Goal: Check status: Check status

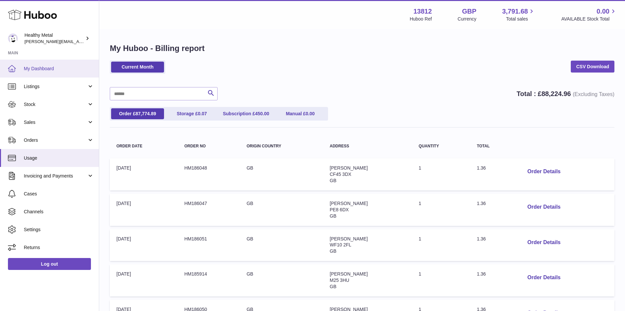
click at [28, 66] on span "My Dashboard" at bounding box center [59, 68] width 70 height 6
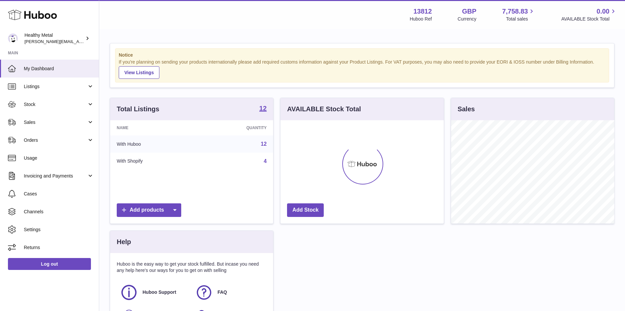
scroll to position [103, 163]
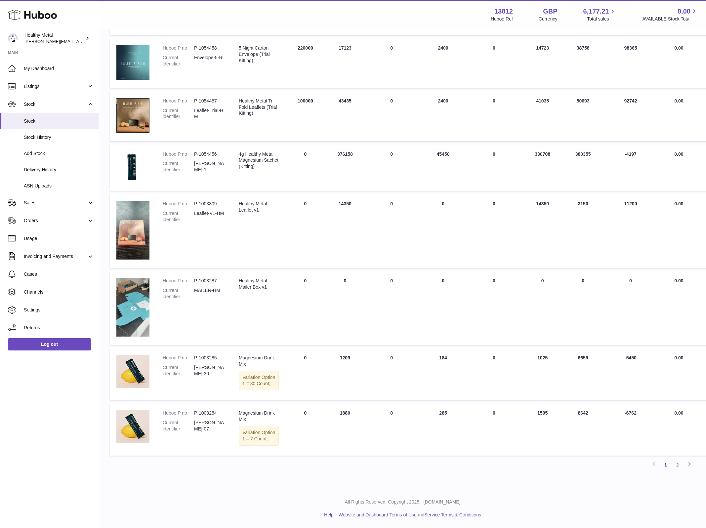
scroll to position [257, 0]
click at [50, 172] on span "Delivery History" at bounding box center [59, 170] width 70 height 6
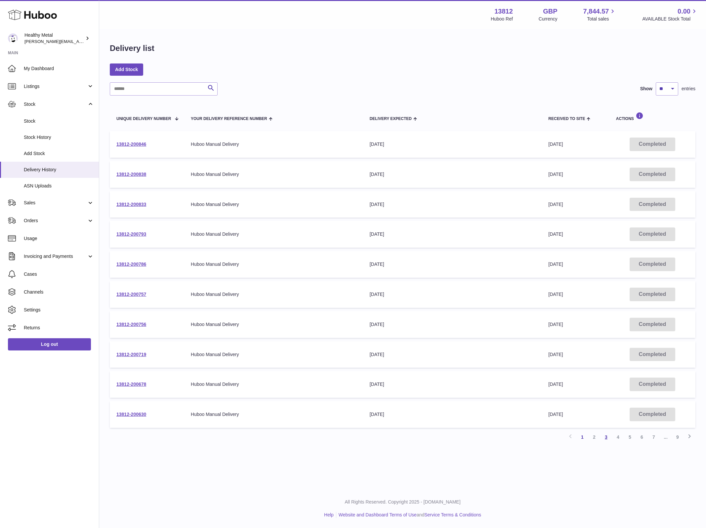
click at [608, 438] on link "3" at bounding box center [606, 437] width 12 height 12
click at [621, 437] on link "4" at bounding box center [618, 437] width 12 height 12
click at [630, 438] on link "5" at bounding box center [630, 437] width 12 height 12
click at [582, 437] on link "1" at bounding box center [583, 437] width 12 height 12
click at [633, 437] on link "5" at bounding box center [630, 437] width 12 height 12
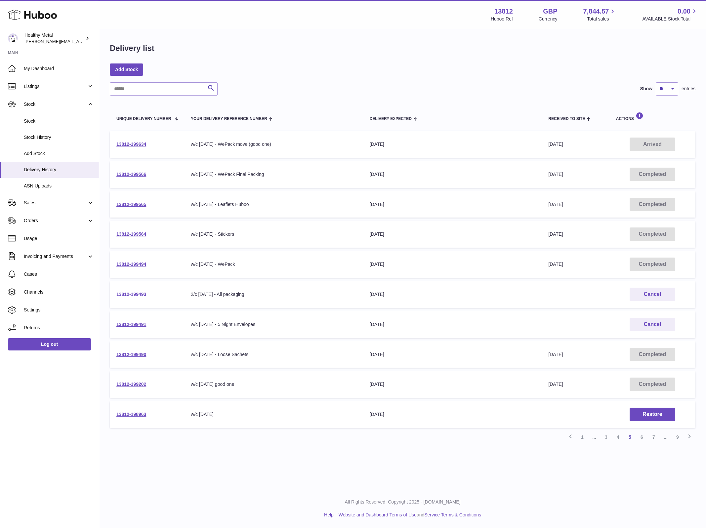
click at [135, 294] on link "13812-199493" at bounding box center [131, 294] width 30 height 5
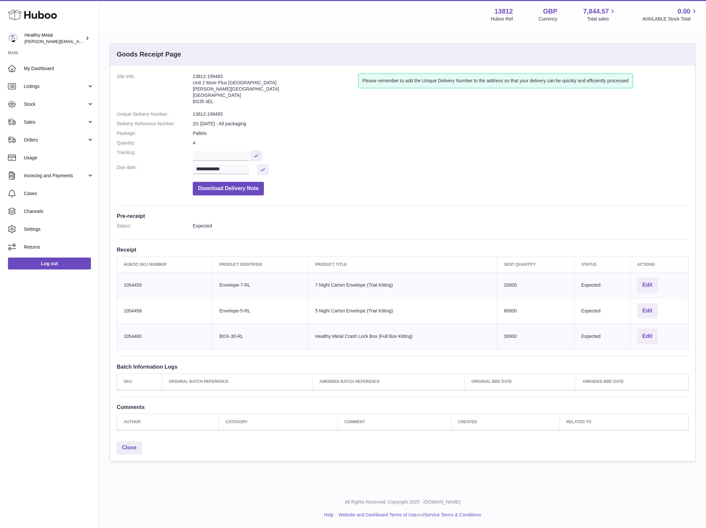
click at [201, 75] on address "13812-199493 Unit 2 More Plus Central Park Hudson Ave Severn Beach BS35 4EL" at bounding box center [275, 90] width 165 height 34
copy address "13812"
click at [221, 67] on div "**********" at bounding box center [402, 251] width 585 height 372
drag, startPoint x: 225, startPoint y: 74, endPoint x: 192, endPoint y: 74, distance: 33.1
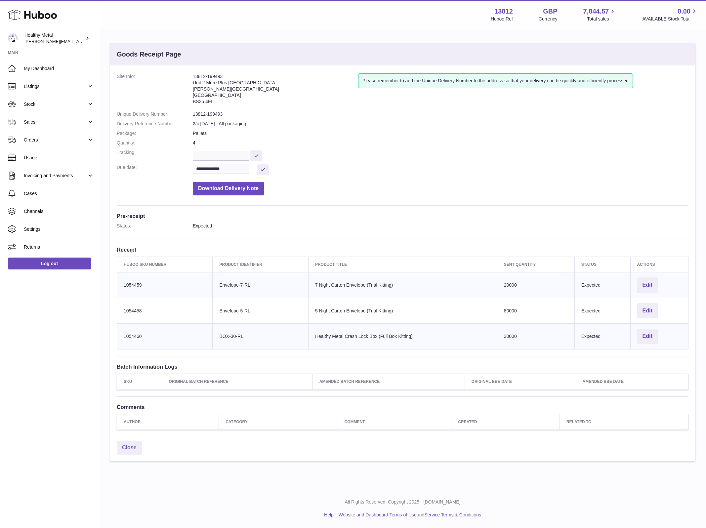
click at [192, 74] on dl "**********" at bounding box center [403, 135] width 572 height 125
copy dl "13812-199493"
click at [235, 287] on td "Client Identifier Envelope-7-RL" at bounding box center [261, 285] width 96 height 26
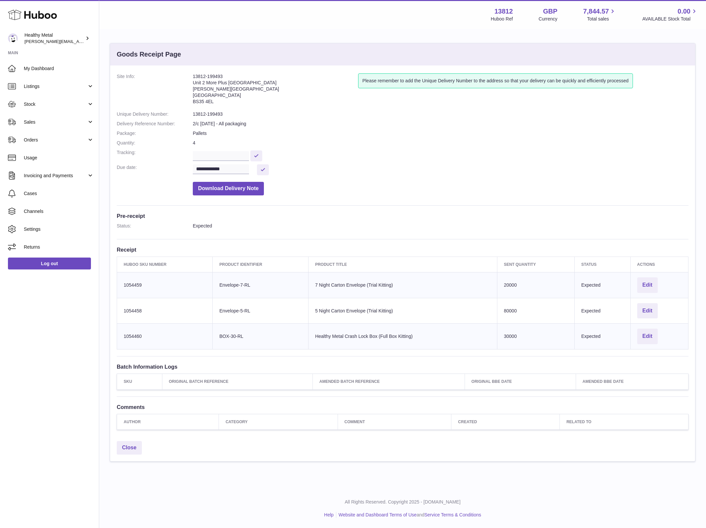
copy tr "Envelope-7-RL"
click at [233, 314] on td "Client Identifier Envelope-5-RL" at bounding box center [261, 311] width 96 height 26
copy tr "Envelope-5-RL"
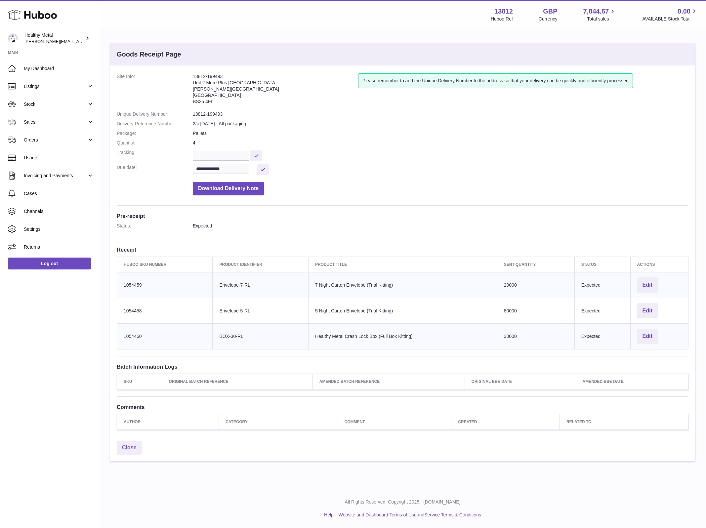
click at [132, 308] on td "Huboo SKU Number 1054458" at bounding box center [165, 311] width 96 height 26
copy tr "1054458"
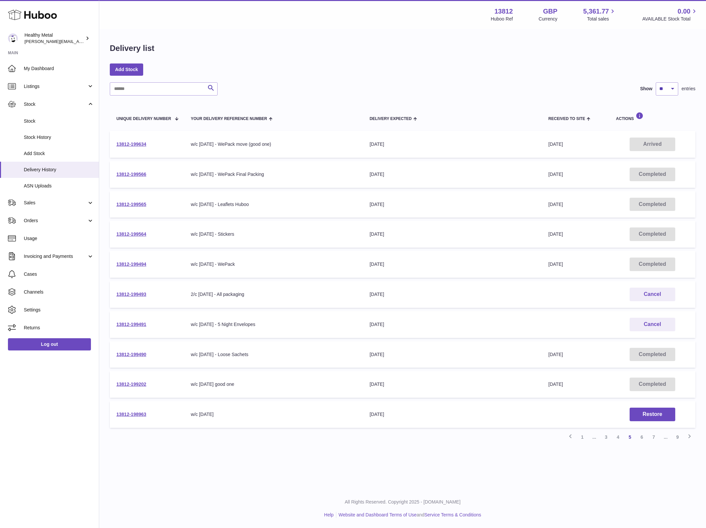
click at [150, 293] on td "13812-199493" at bounding box center [147, 294] width 74 height 27
click at [133, 325] on link "13812-199491" at bounding box center [131, 324] width 30 height 5
click at [583, 438] on link "1" at bounding box center [583, 437] width 12 height 12
click at [582, 437] on link "1" at bounding box center [583, 437] width 12 height 12
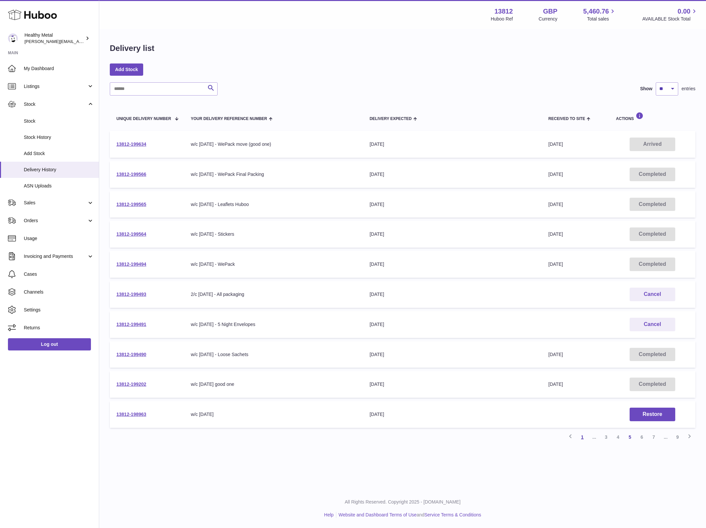
click at [581, 439] on link "1" at bounding box center [583, 437] width 12 height 12
click at [55, 57] on strong "Main" at bounding box center [49, 54] width 99 height 9
click at [45, 68] on span "My Dashboard" at bounding box center [59, 68] width 70 height 6
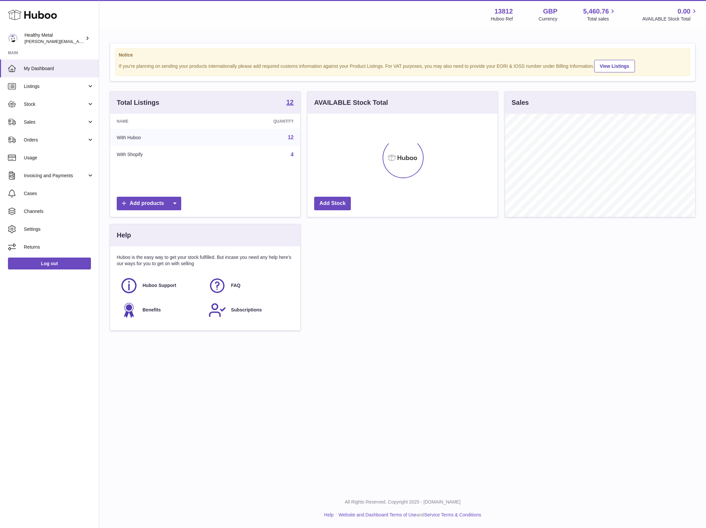
scroll to position [103, 190]
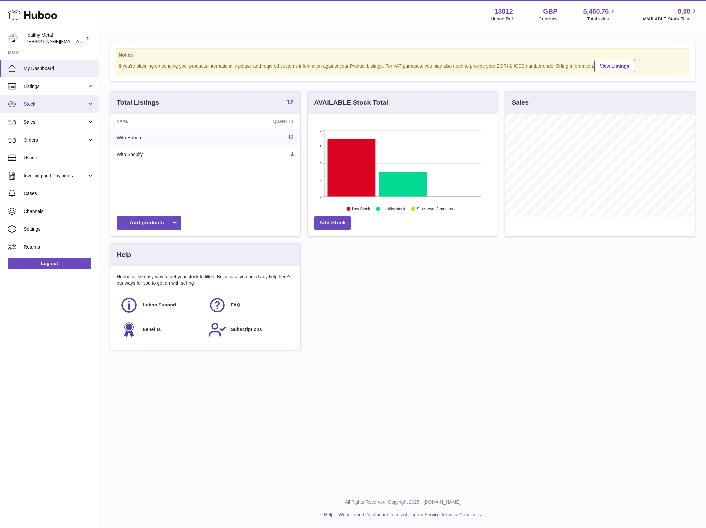
click at [66, 102] on span "Stock" at bounding box center [55, 104] width 63 height 6
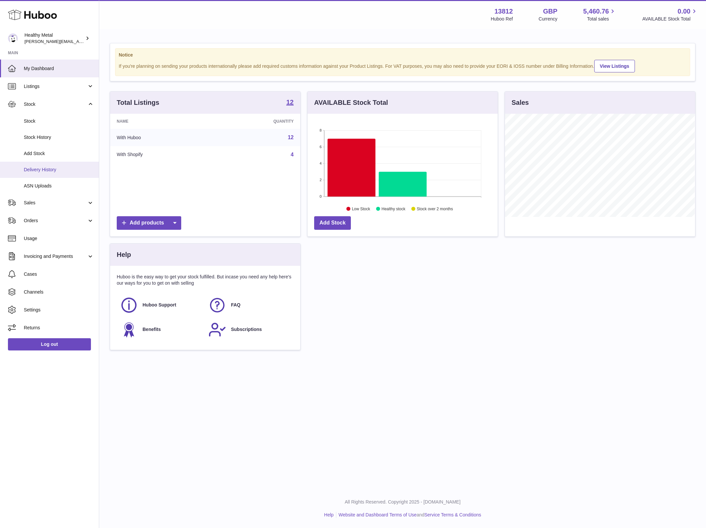
click at [46, 167] on span "Delivery History" at bounding box center [59, 170] width 70 height 6
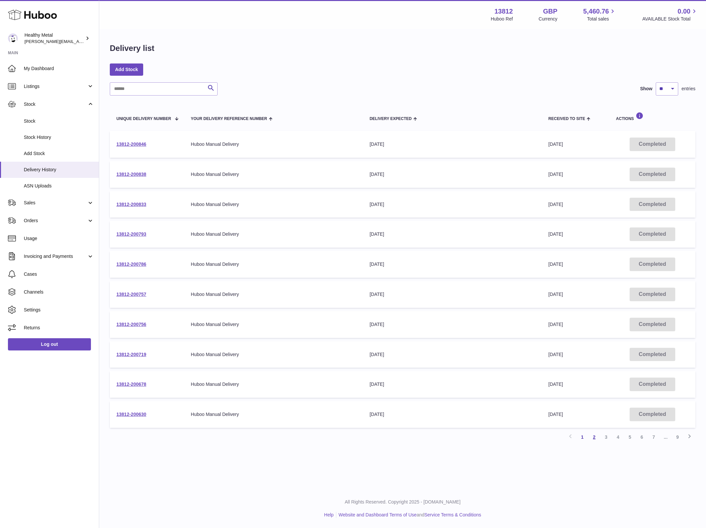
click at [596, 440] on link "2" at bounding box center [594, 437] width 12 height 12
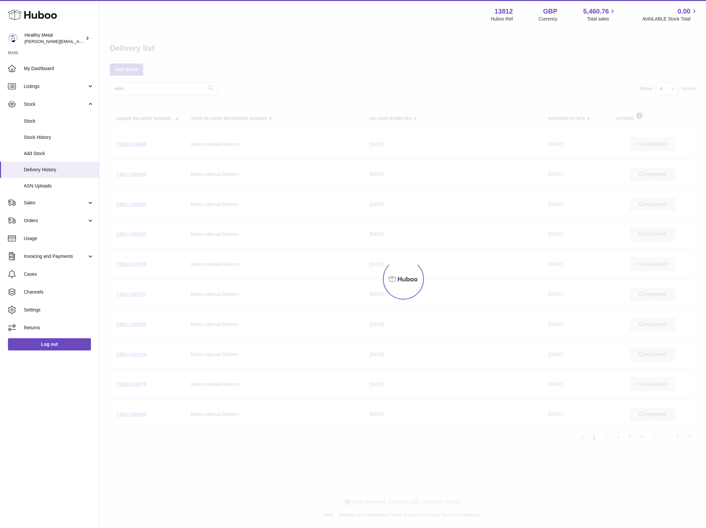
click at [596, 440] on div at bounding box center [402, 279] width 607 height 499
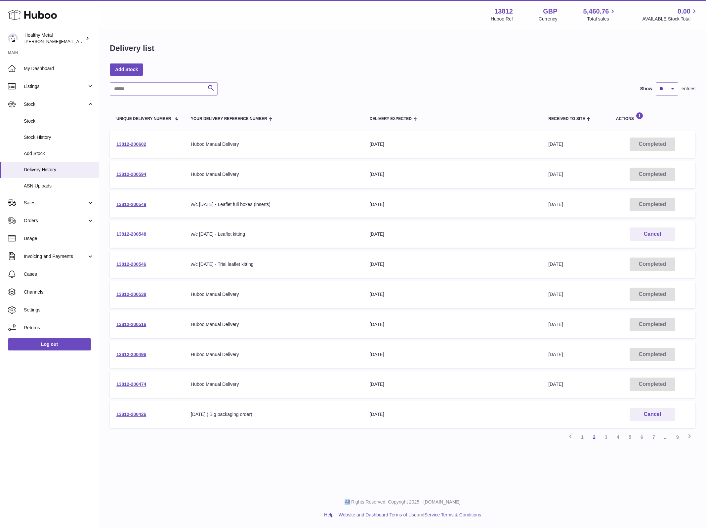
click at [131, 236] on link "13812-200548" at bounding box center [131, 234] width 30 height 5
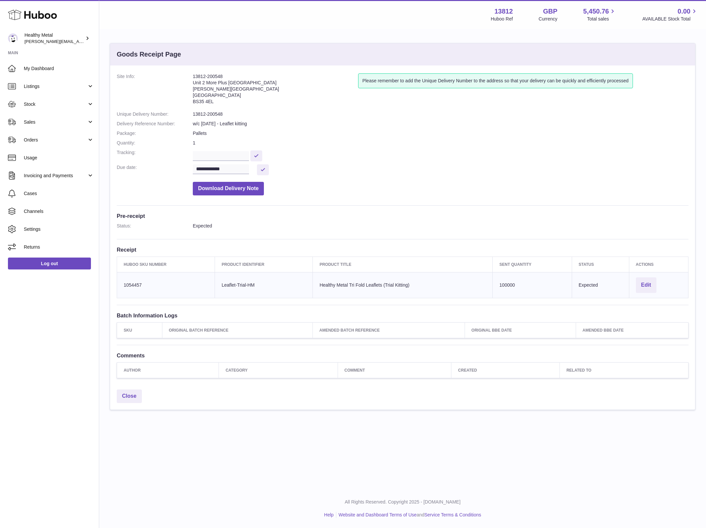
click at [216, 75] on address "13812-200548 Unit 2 More Plus [GEOGRAPHIC_DATA][STREET_ADDRESS][PERSON_NAME]" at bounding box center [275, 90] width 165 height 34
copy address "200548"
click at [234, 77] on address "13812-200548 Unit 2 More Plus [GEOGRAPHIC_DATA][STREET_ADDRESS][PERSON_NAME]" at bounding box center [275, 90] width 165 height 34
click at [208, 79] on address "13812-200548 Unit 2 More Plus [GEOGRAPHIC_DATA][STREET_ADDRESS][PERSON_NAME]" at bounding box center [275, 90] width 165 height 34
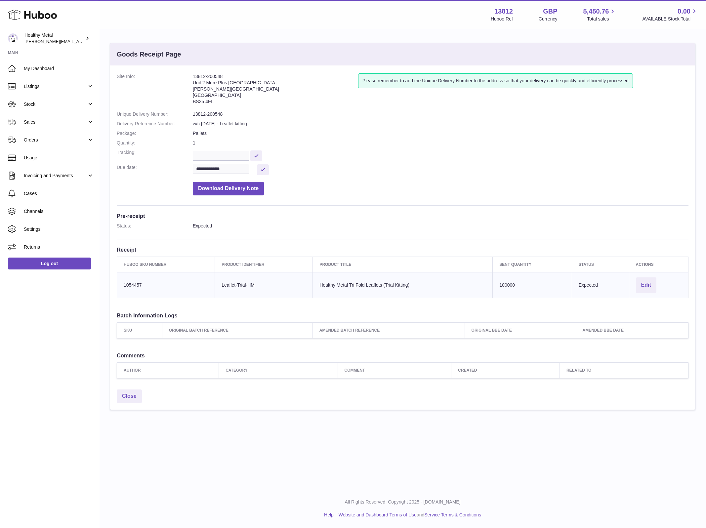
click at [208, 79] on address "13812-200548 Unit 2 More Plus [GEOGRAPHIC_DATA][STREET_ADDRESS][PERSON_NAME]" at bounding box center [275, 90] width 165 height 34
copy address "13812-200548"
